Goal: Task Accomplishment & Management: Manage account settings

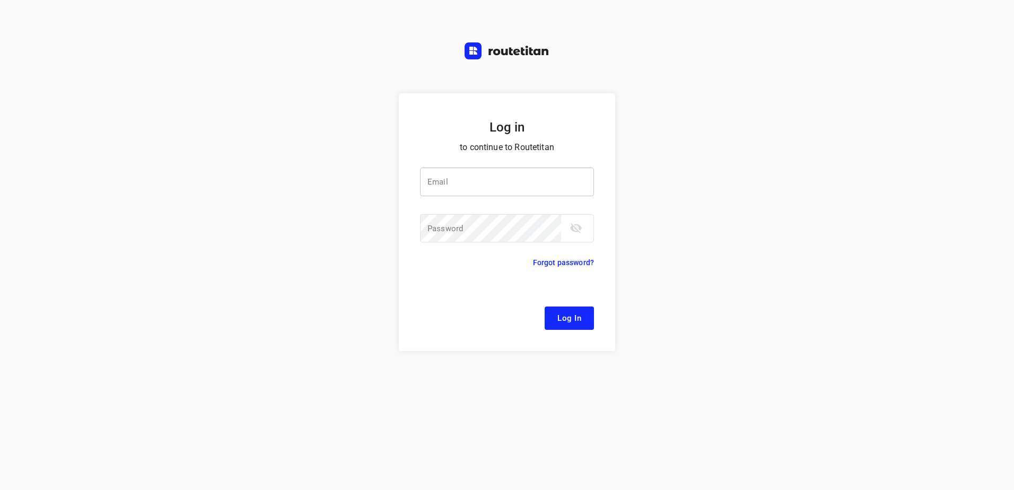
click at [531, 187] on input "email" at bounding box center [507, 182] width 174 height 29
type input "remco@fruitopjewerk.nl"
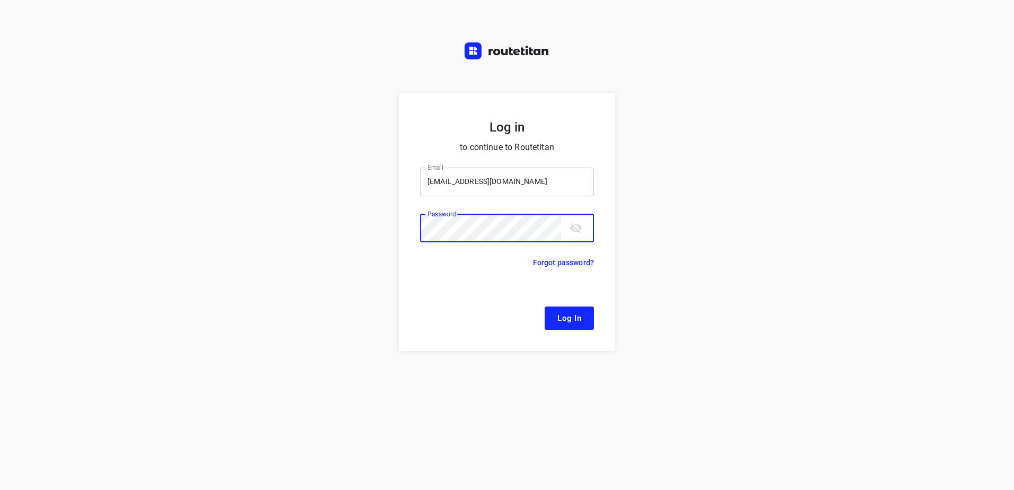
click at [545, 307] on button "Log In" at bounding box center [569, 318] width 49 height 23
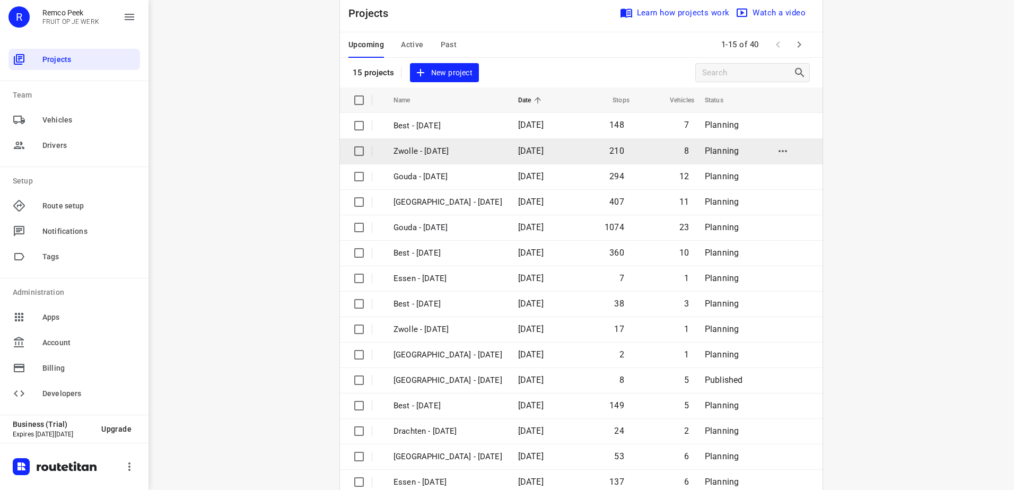
scroll to position [46, 0]
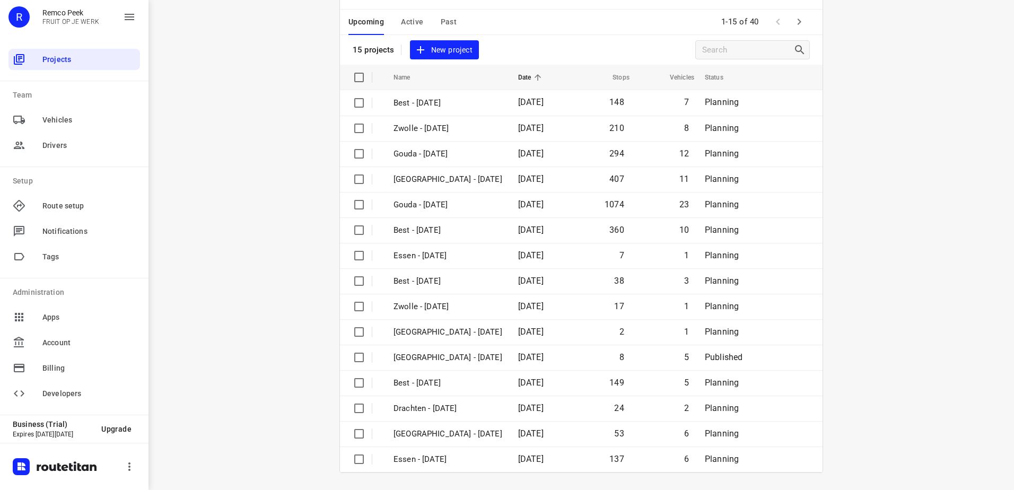
click at [411, 27] on span "Active" at bounding box center [412, 21] width 22 height 13
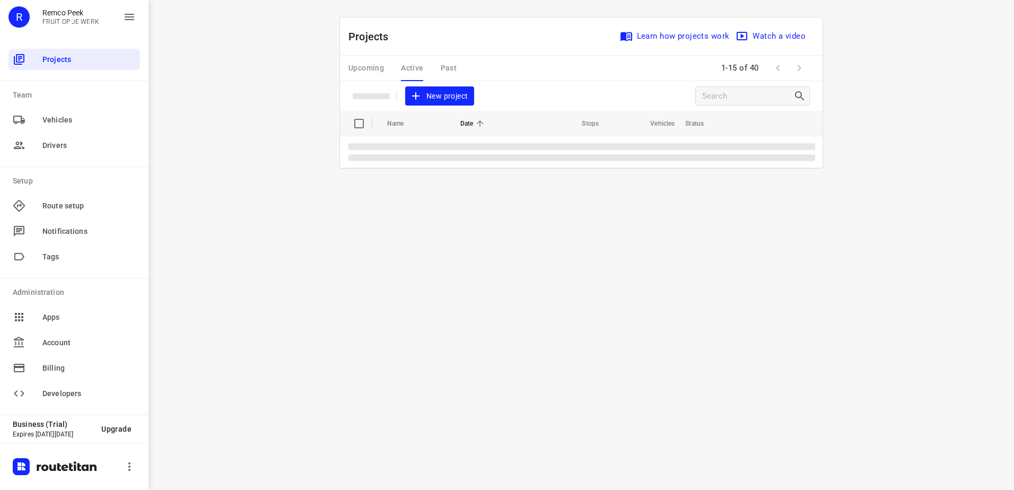
scroll to position [0, 0]
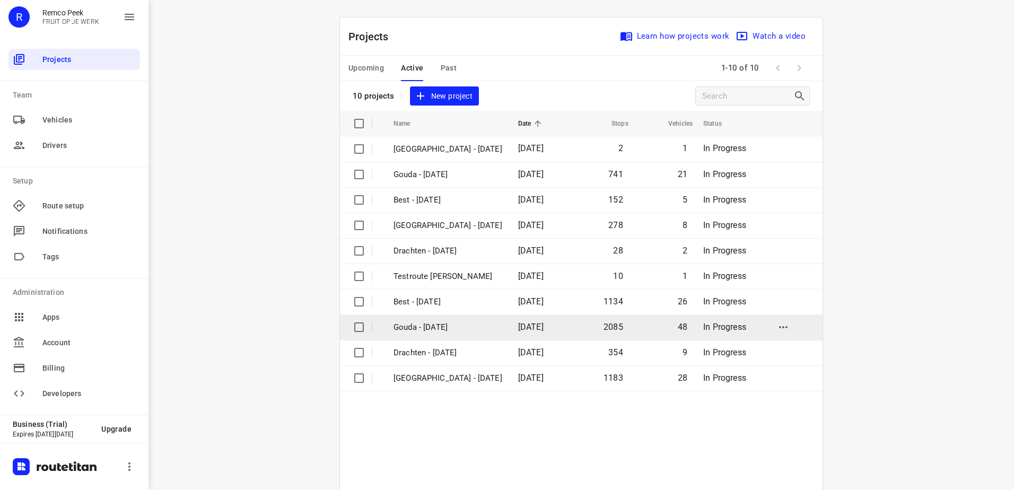
click at [445, 323] on p "Gouda - Wednesday" at bounding box center [448, 327] width 109 height 12
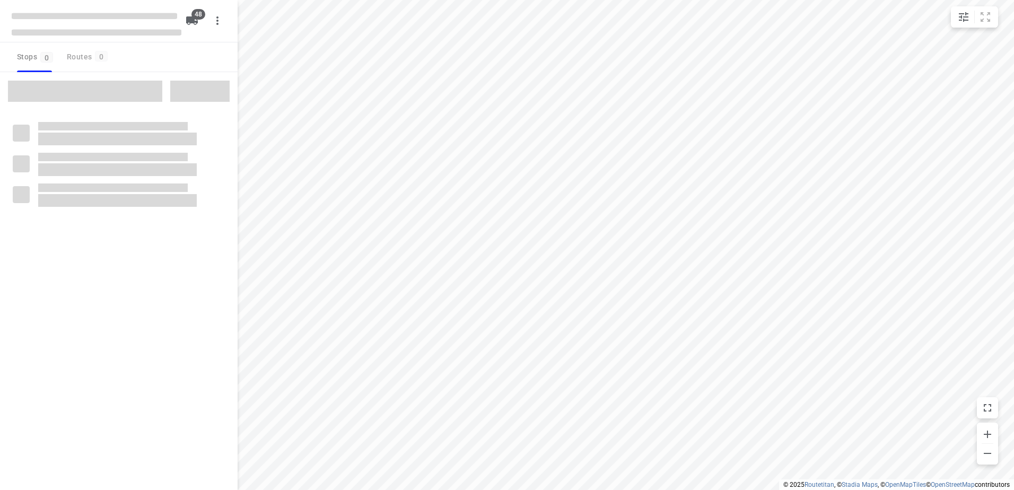
checkbox input "true"
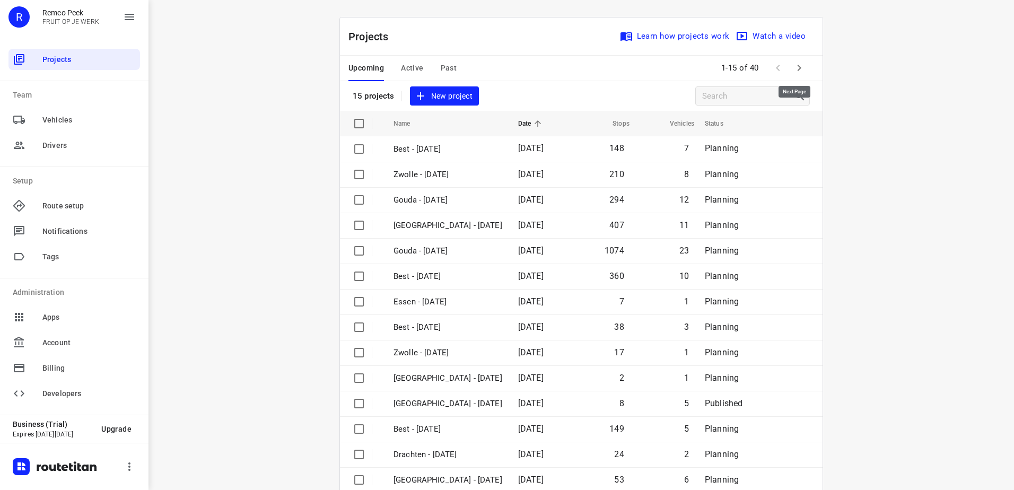
click at [795, 64] on icon "button" at bounding box center [799, 68] width 13 height 13
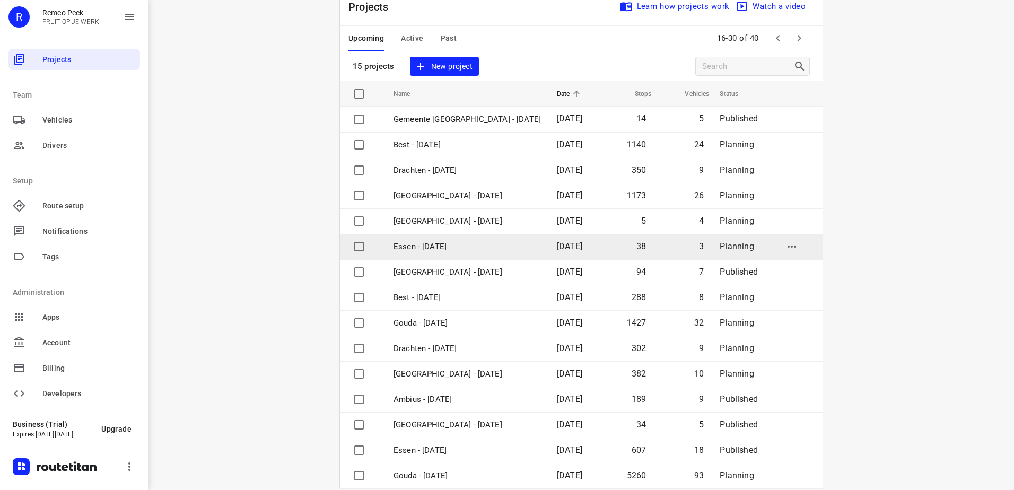
scroll to position [46, 0]
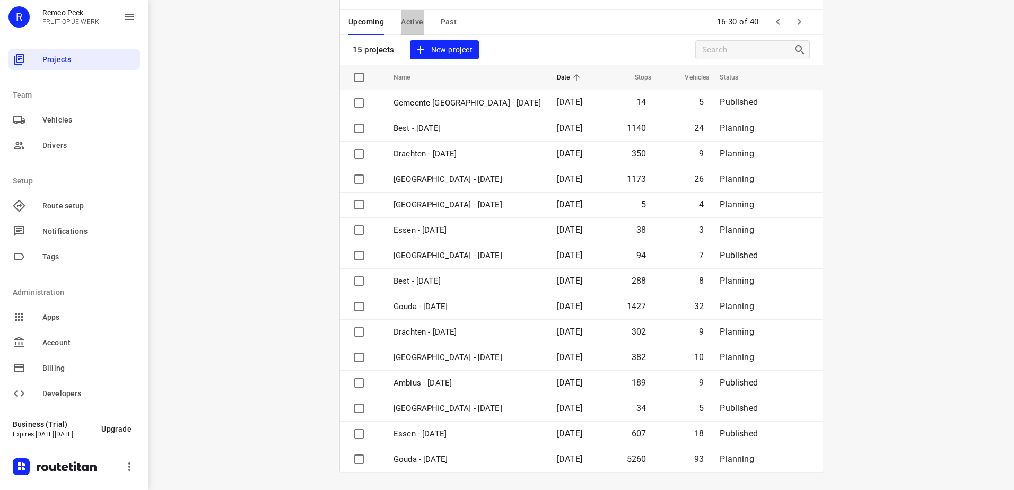
click at [413, 25] on span "Active" at bounding box center [412, 21] width 22 height 13
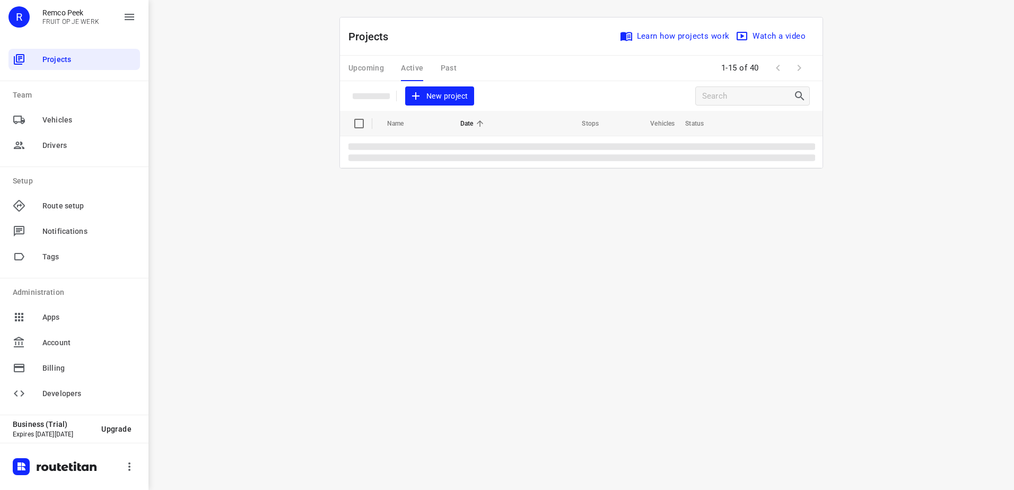
scroll to position [0, 0]
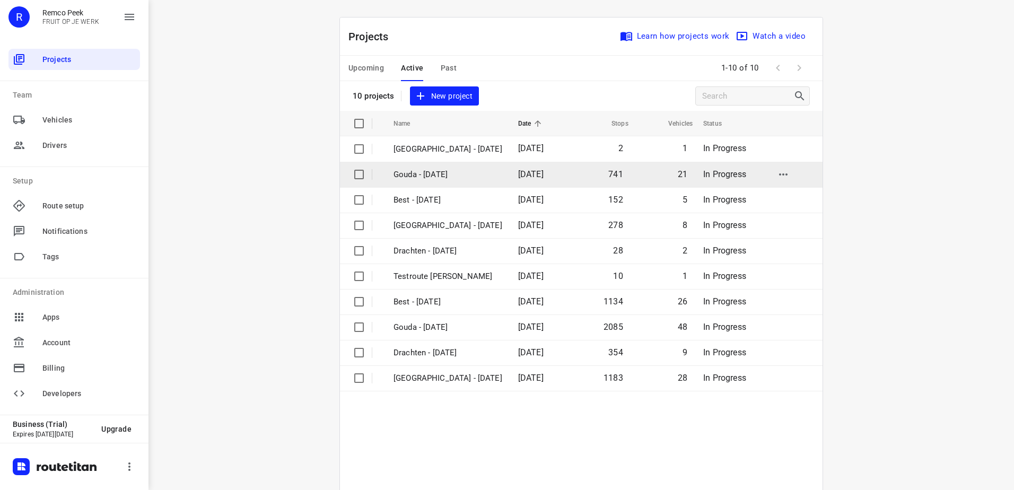
click at [458, 181] on td "Gouda - [DATE]" at bounding box center [446, 174] width 127 height 25
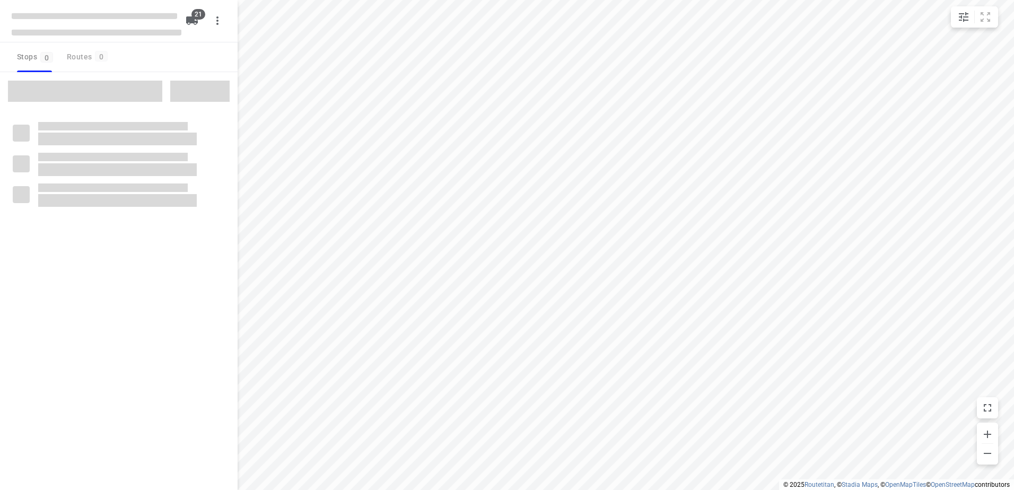
checkbox input "true"
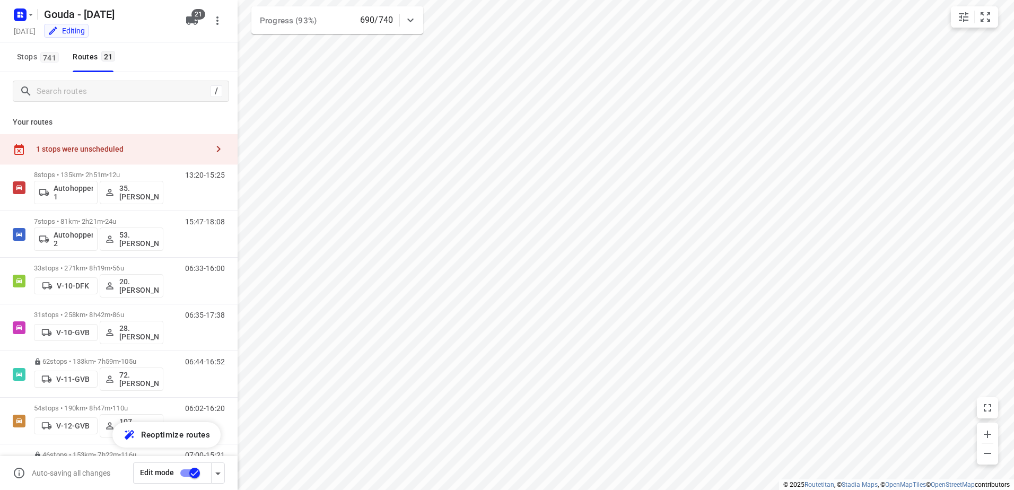
click at [122, 145] on div "1 stops were unscheduled" at bounding box center [122, 149] width 172 height 8
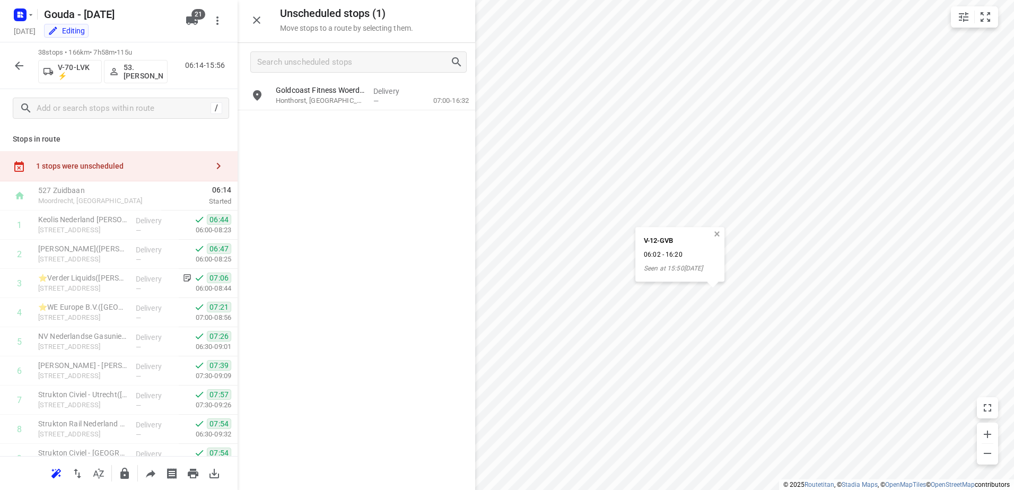
click at [717, 232] on button "button" at bounding box center [717, 235] width 10 height 10
click at [19, 60] on icon "button" at bounding box center [19, 65] width 13 height 13
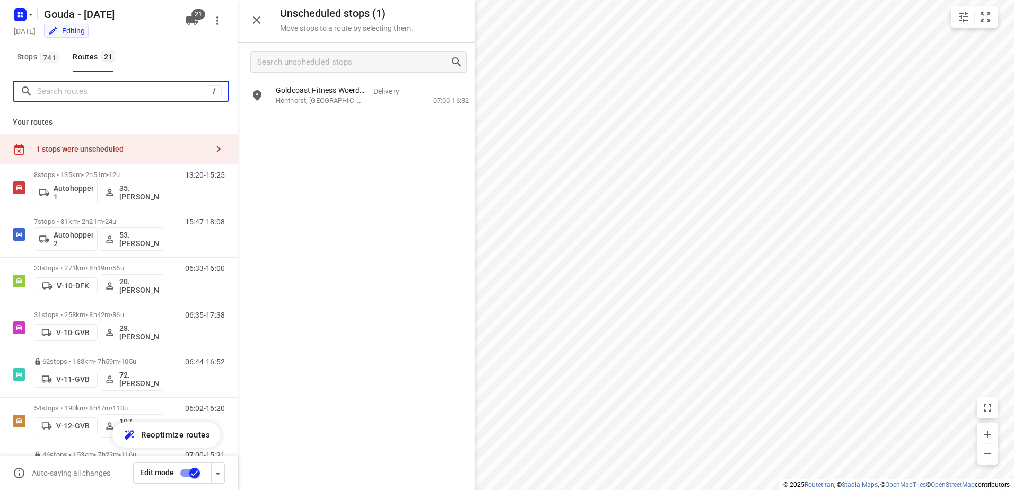
click at [79, 89] on input "Search routes" at bounding box center [122, 91] width 170 height 16
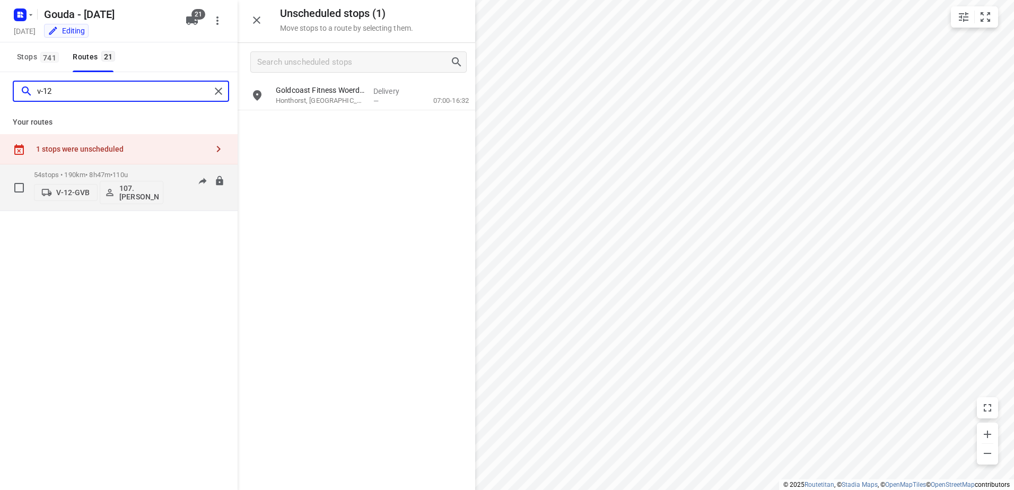
type input "v-12"
click at [58, 165] on div "54 stops • 190km • 8h47m • 110u V-12-GVB 107.Femke Bogaards 06:02-16:20" at bounding box center [119, 187] width 238 height 47
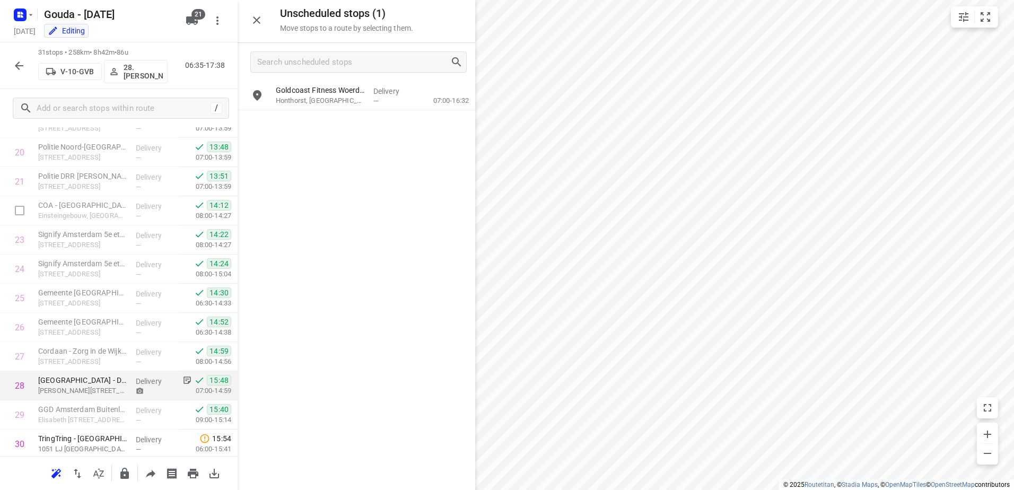
scroll to position [688, 0]
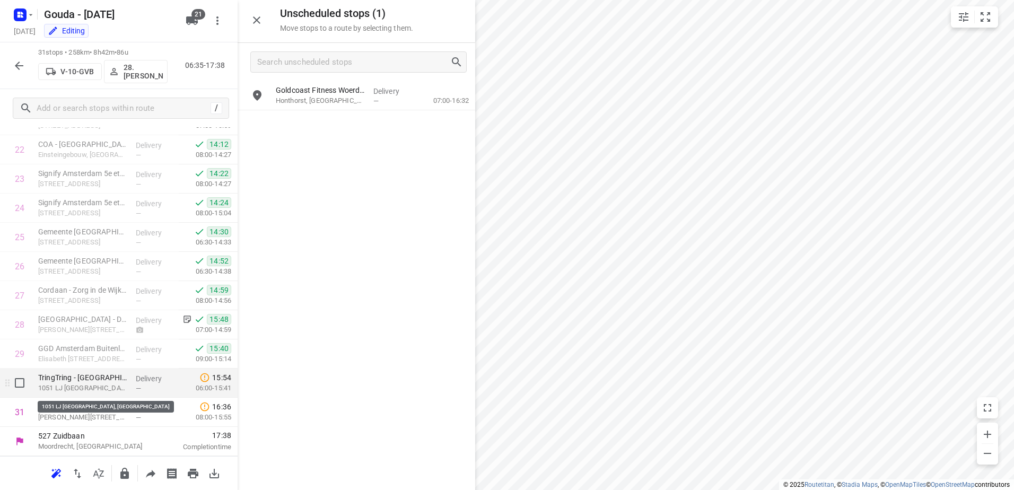
click at [119, 384] on p "1051 LJ Amsterdam, Amsterdam" at bounding box center [82, 388] width 89 height 11
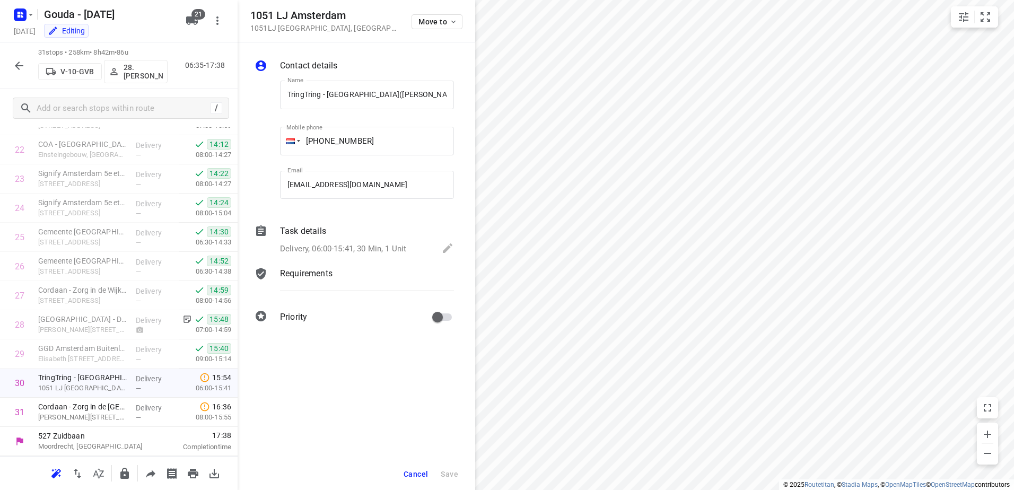
click at [335, 252] on p "Delivery, 06:00-15:41, 30 Min, 1 Unit" at bounding box center [343, 249] width 126 height 12
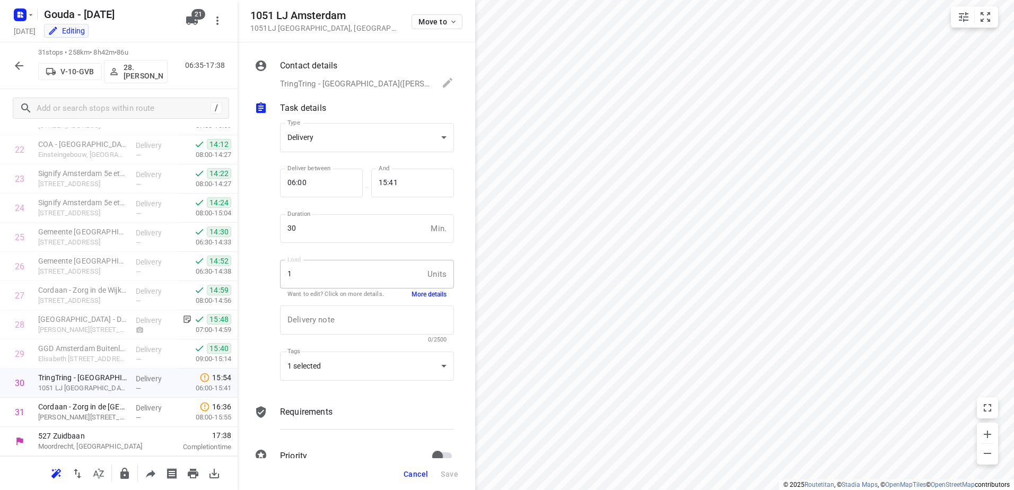
click at [416, 465] on button "Cancel" at bounding box center [415, 474] width 33 height 19
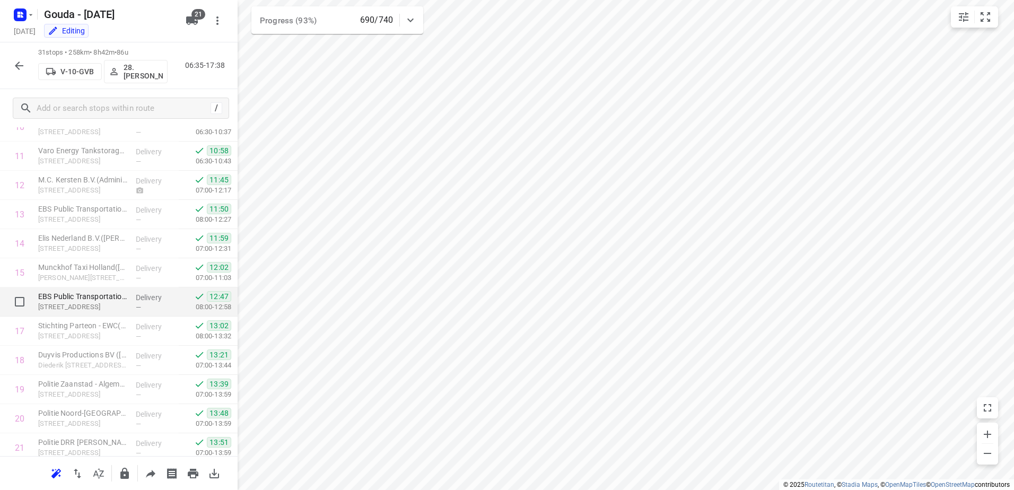
scroll to position [370, 0]
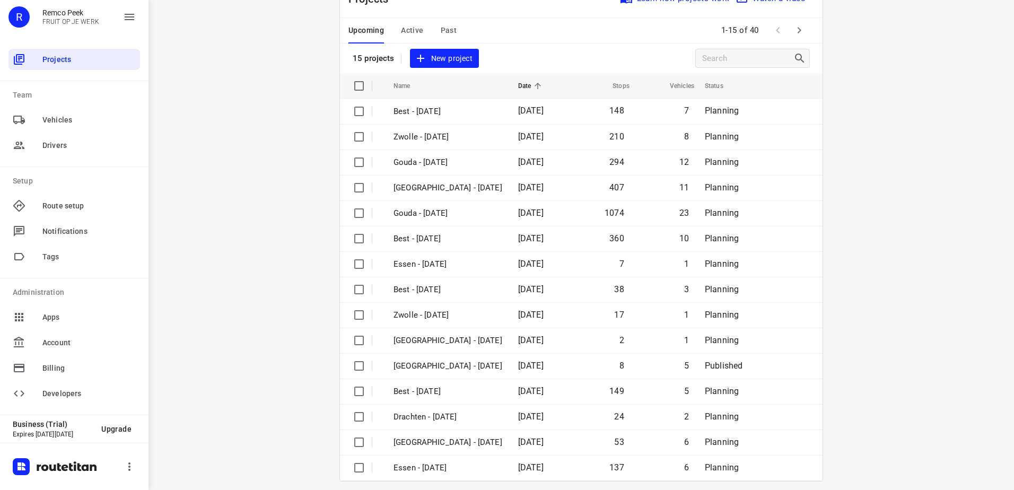
scroll to position [46, 0]
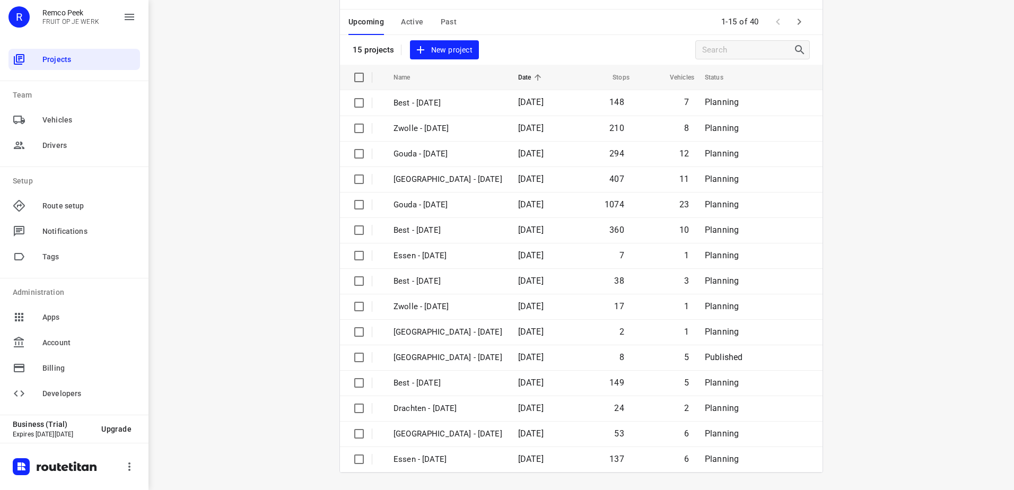
click at [798, 21] on icon "button" at bounding box center [800, 22] width 4 height 6
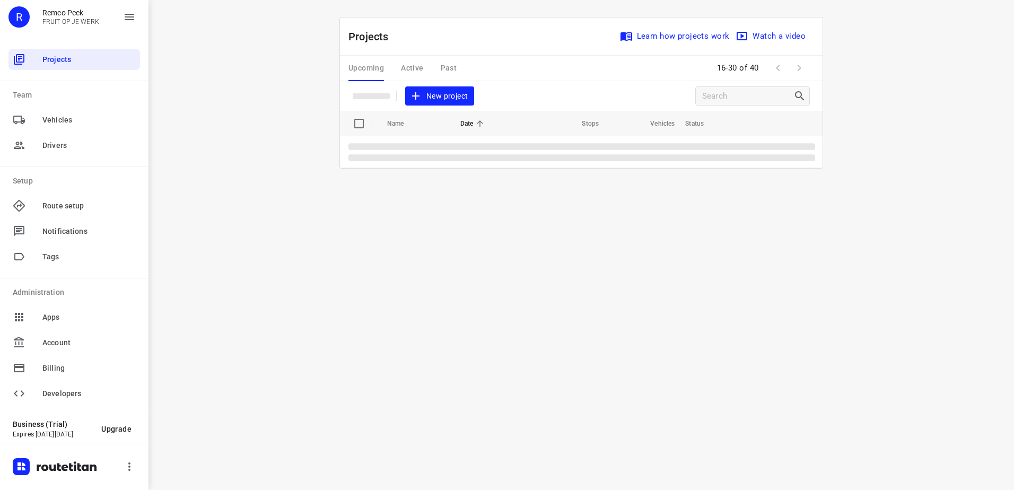
scroll to position [0, 0]
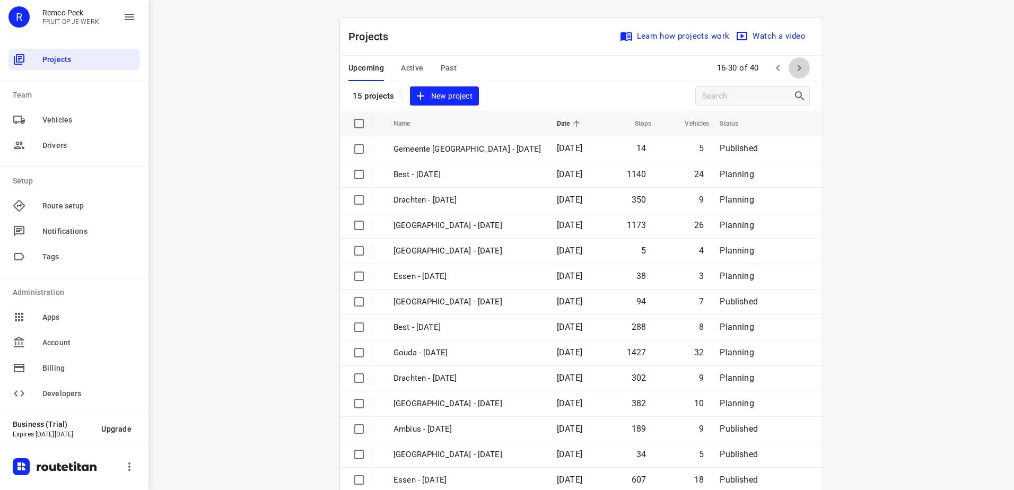
click at [790, 58] on button "button" at bounding box center [799, 67] width 21 height 21
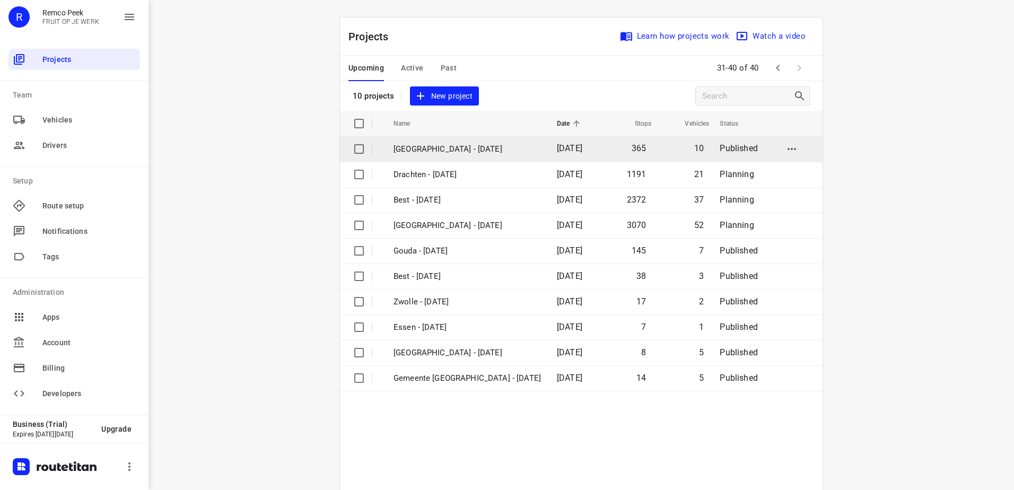
click at [479, 145] on p "[GEOGRAPHIC_DATA] - [DATE]" at bounding box center [467, 149] width 147 height 12
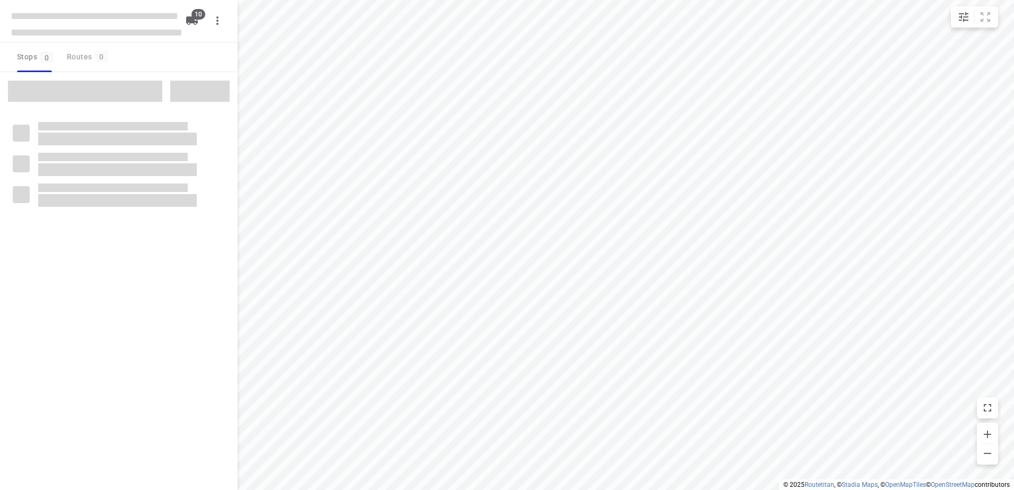
checkbox input "true"
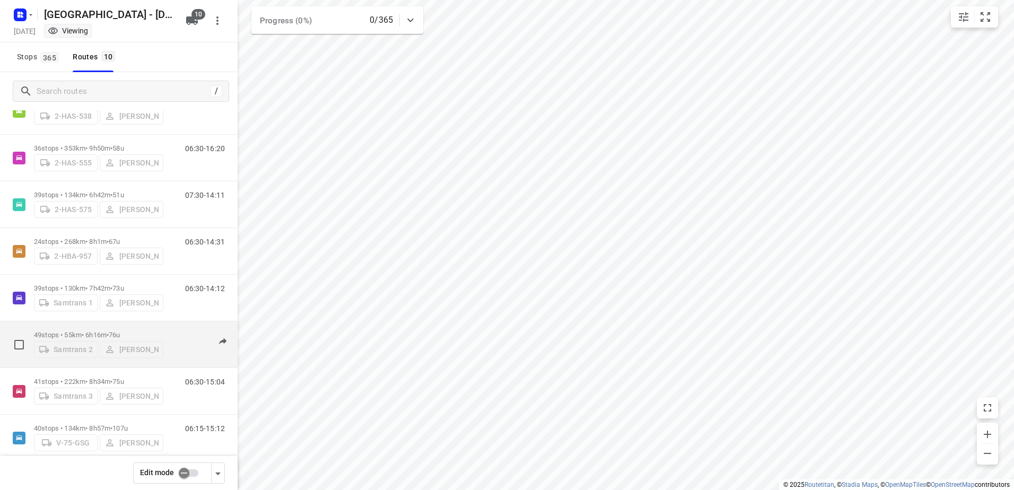
scroll to position [155, 0]
